Goal: Information Seeking & Learning: Check status

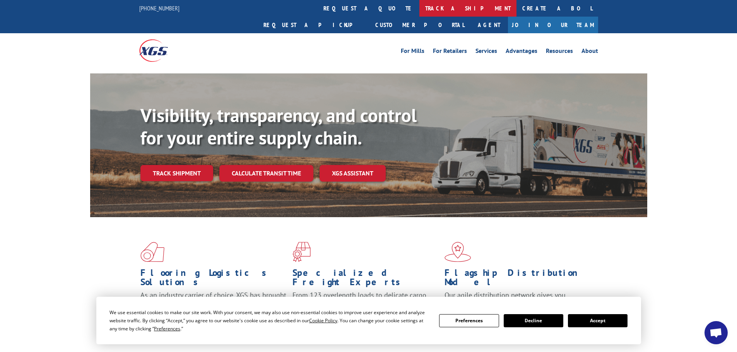
click at [419, 8] on link "track a shipment" at bounding box center [467, 8] width 97 height 17
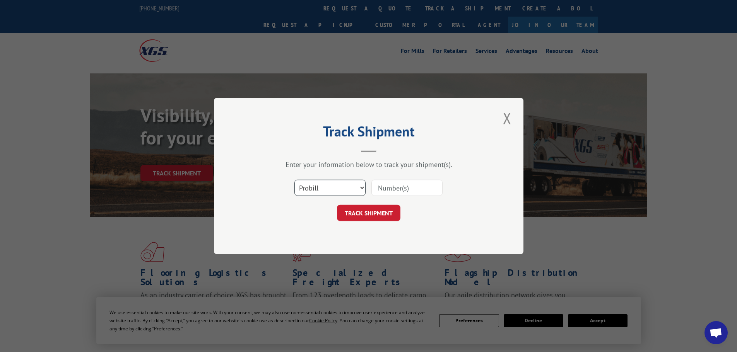
drag, startPoint x: 318, startPoint y: 191, endPoint x: 318, endPoint y: 196, distance: 4.3
click at [318, 191] on select "Select category... Probill BOL PO" at bounding box center [329, 188] width 71 height 16
select select "bol"
click at [294, 180] on select "Select category... Probill BOL PO" at bounding box center [329, 188] width 71 height 16
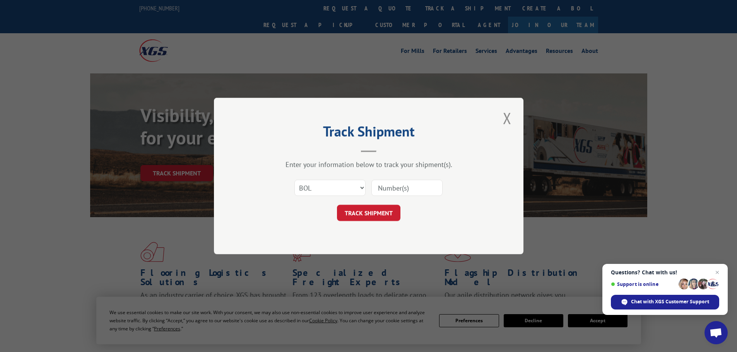
click at [394, 187] on input at bounding box center [406, 188] width 71 height 16
paste input "4846909"
type input "4846909"
click at [379, 215] on button "TRACK SHIPMENT" at bounding box center [368, 213] width 63 height 16
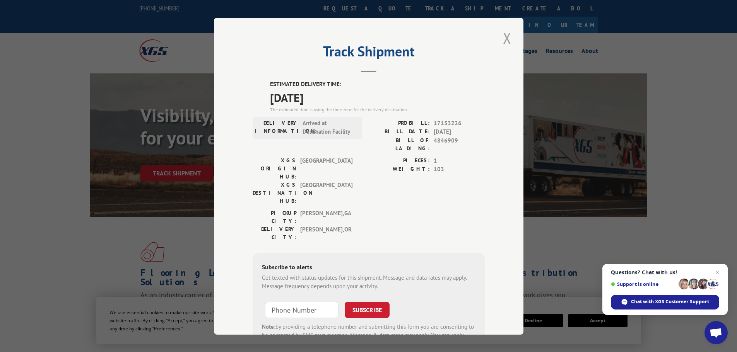
click at [505, 38] on button "Close modal" at bounding box center [507, 37] width 13 height 21
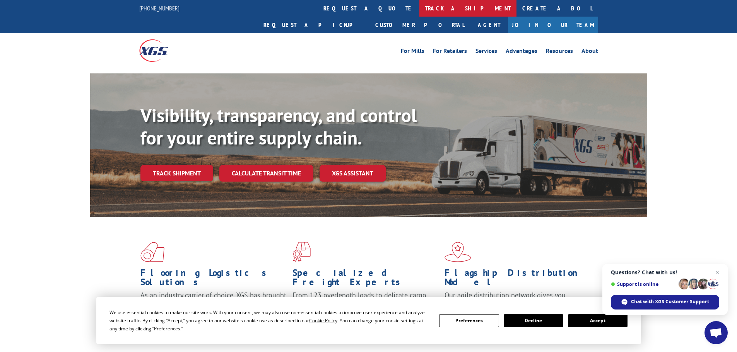
click at [419, 10] on link "track a shipment" at bounding box center [467, 8] width 97 height 17
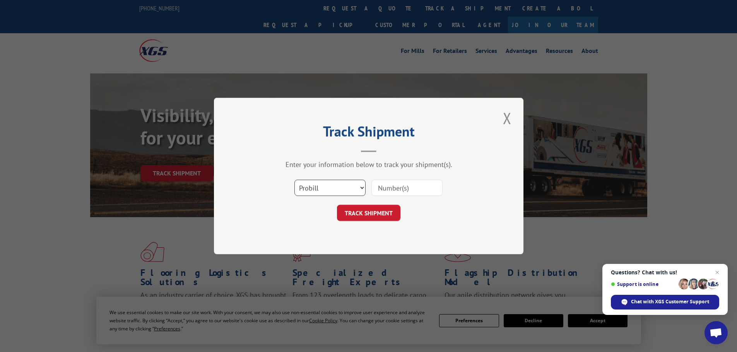
drag, startPoint x: 338, startPoint y: 188, endPoint x: 335, endPoint y: 194, distance: 6.8
click at [338, 188] on select "Select category... Probill BOL PO" at bounding box center [329, 188] width 71 height 16
select select "bol"
click at [294, 180] on select "Select category... Probill BOL PO" at bounding box center [329, 188] width 71 height 16
click at [394, 188] on input at bounding box center [406, 188] width 71 height 16
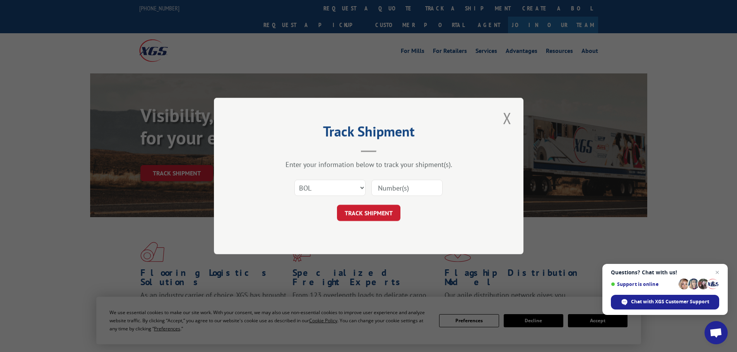
paste input "4846907"
type input "4846907"
click at [385, 210] on button "TRACK SHIPMENT" at bounding box center [368, 213] width 63 height 16
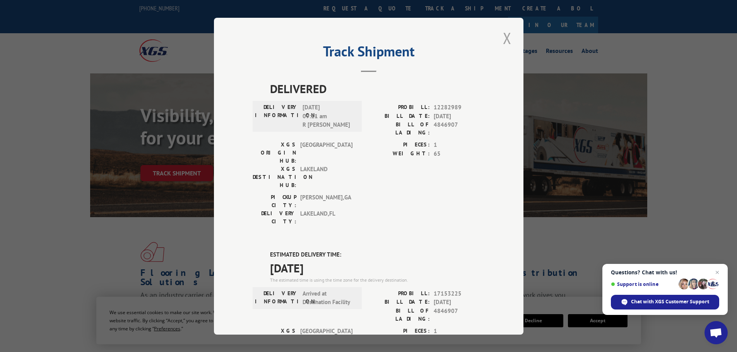
click at [507, 44] on button "Close modal" at bounding box center [507, 37] width 13 height 21
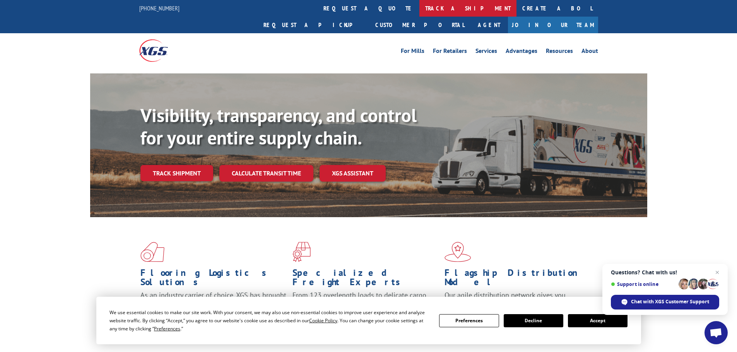
click at [419, 12] on link "track a shipment" at bounding box center [467, 8] width 97 height 17
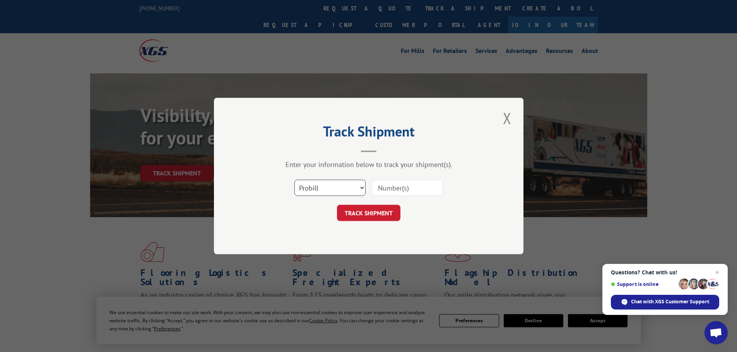
drag, startPoint x: 321, startPoint y: 187, endPoint x: 320, endPoint y: 195, distance: 8.4
click at [321, 187] on select "Select category... Probill BOL PO" at bounding box center [329, 188] width 71 height 16
select select "bol"
click at [294, 180] on select "Select category... Probill BOL PO" at bounding box center [329, 188] width 71 height 16
click at [403, 191] on input at bounding box center [406, 188] width 71 height 16
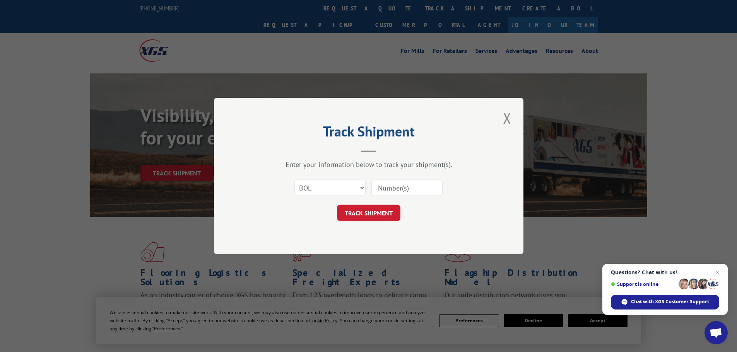
paste input "5956469"
type input "5956469"
click at [379, 220] on button "TRACK SHIPMENT" at bounding box center [368, 213] width 63 height 16
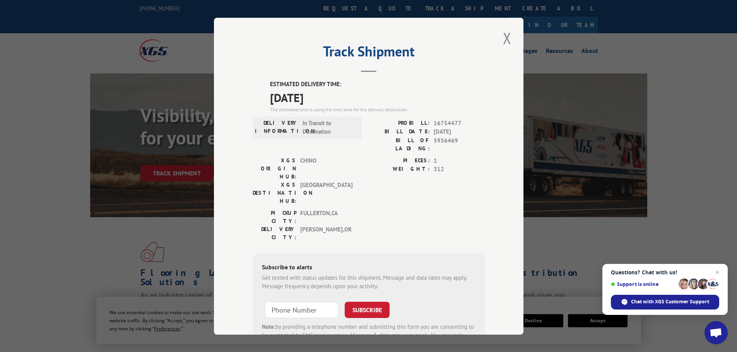
click at [502, 39] on button "Close modal" at bounding box center [507, 37] width 13 height 21
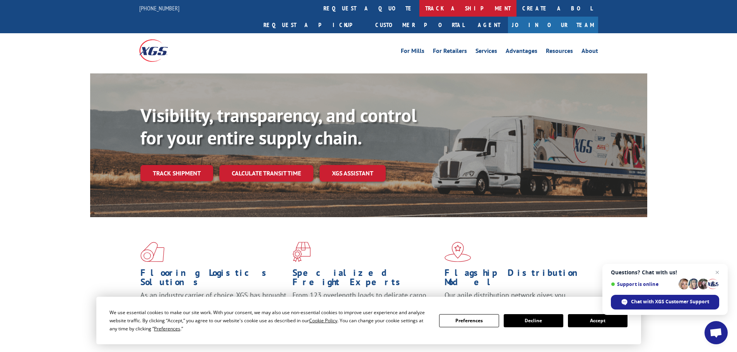
click at [419, 4] on link "track a shipment" at bounding box center [467, 8] width 97 height 17
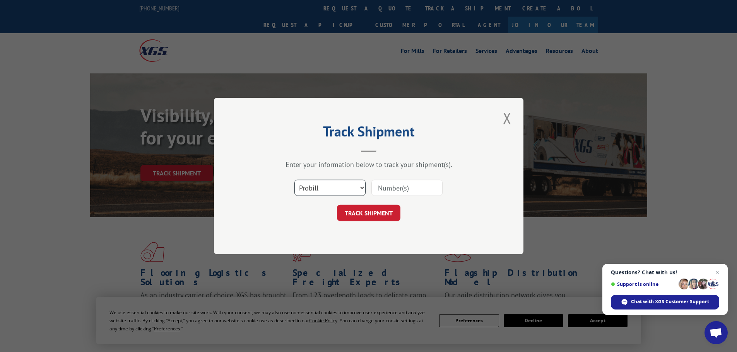
click at [345, 187] on select "Select category... Probill BOL PO" at bounding box center [329, 188] width 71 height 16
select select "bol"
click at [294, 180] on select "Select category... Probill BOL PO" at bounding box center [329, 188] width 71 height 16
click at [388, 193] on input at bounding box center [406, 188] width 71 height 16
paste input "4865981"
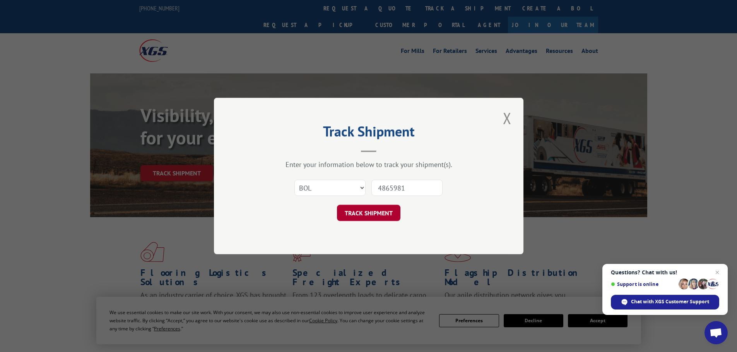
type input "4865981"
click at [371, 216] on button "TRACK SHIPMENT" at bounding box center [368, 213] width 63 height 16
